Goal: Book appointment/travel/reservation

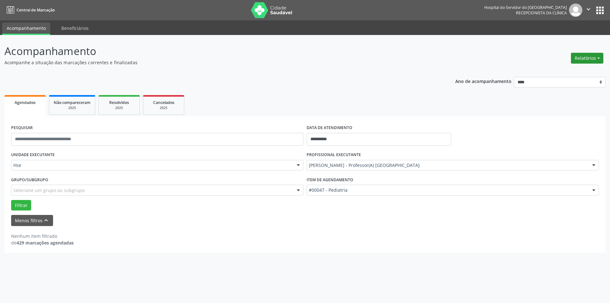
click at [588, 53] on button "Relatórios" at bounding box center [587, 58] width 32 height 11
click at [571, 70] on link "Agendamentos" at bounding box center [569, 71] width 68 height 9
select select "*"
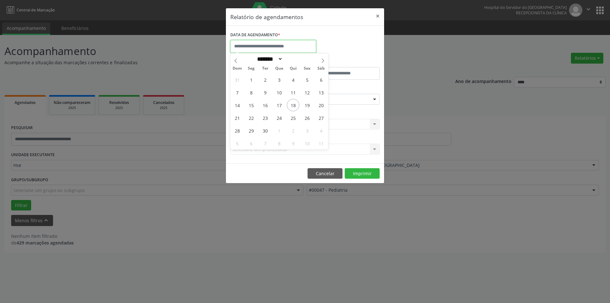
click at [278, 45] on input "text" at bounding box center [273, 46] width 86 height 13
click at [310, 115] on span "26" at bounding box center [307, 118] width 12 height 12
type input "**********"
click at [310, 115] on span "26" at bounding box center [307, 118] width 12 height 12
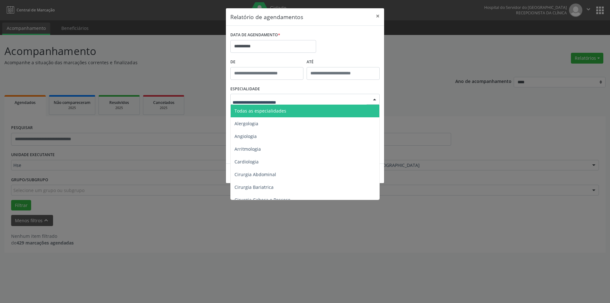
click at [375, 99] on div at bounding box center [375, 99] width 10 height 11
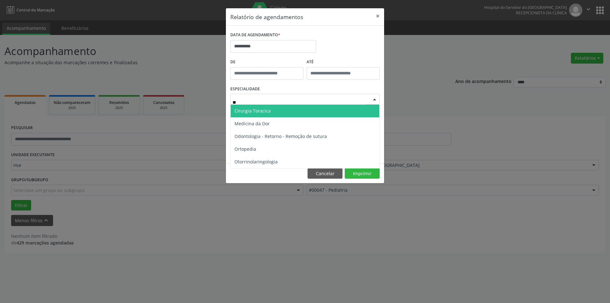
type input "***"
click at [357, 109] on span "Ortopedia" at bounding box center [305, 111] width 149 height 13
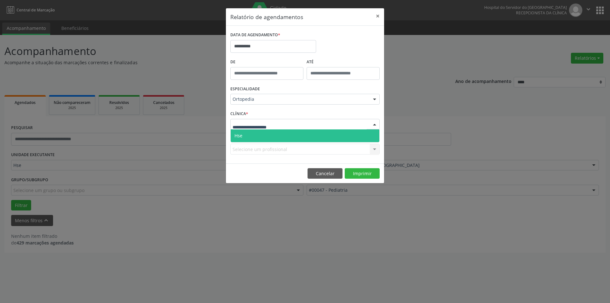
click at [375, 124] on div at bounding box center [375, 124] width 10 height 11
click at [372, 132] on span "Hse" at bounding box center [305, 135] width 149 height 13
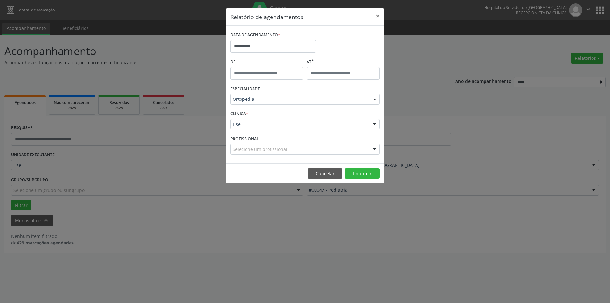
click at [375, 150] on div at bounding box center [375, 149] width 10 height 11
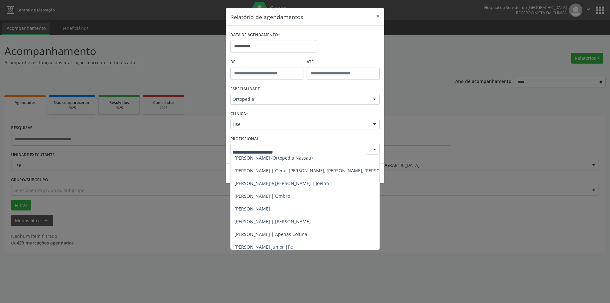
scroll to position [18, 0]
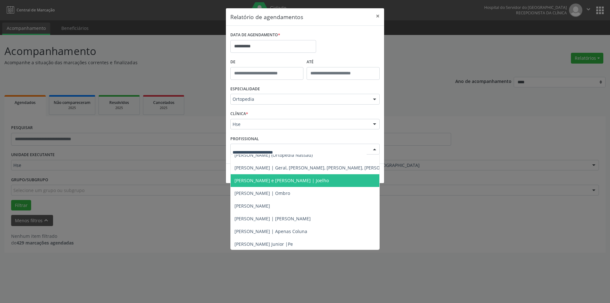
click at [319, 181] on span "[PERSON_NAME] e [PERSON_NAME] | Joelho" at bounding box center [282, 180] width 94 height 6
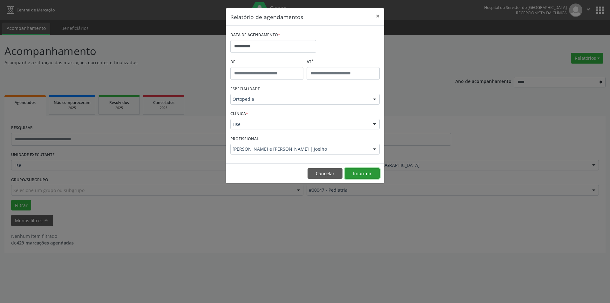
click at [370, 171] on button "Imprimir" at bounding box center [362, 173] width 35 height 11
